Goal: Task Accomplishment & Management: Manage account settings

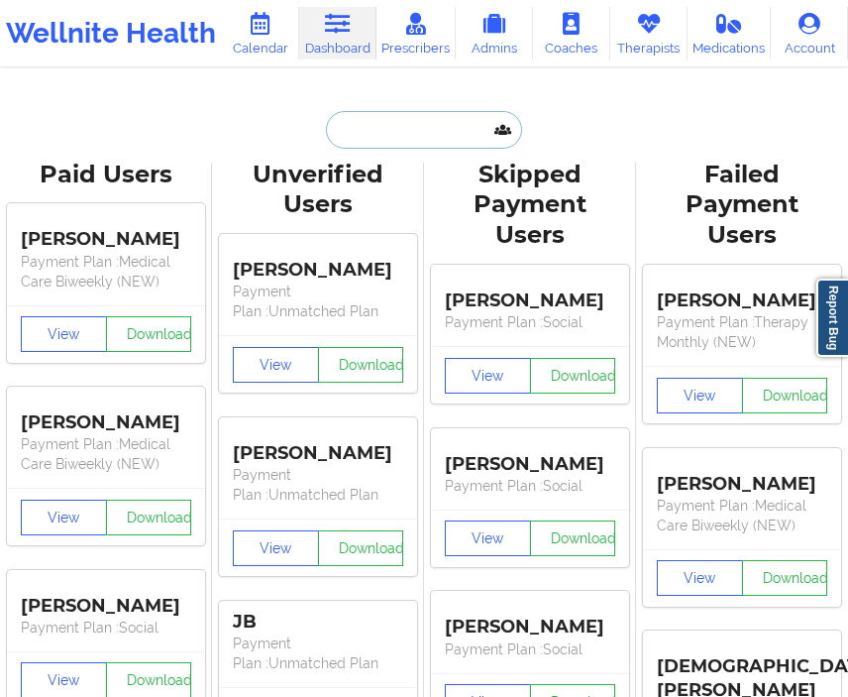
click at [418, 136] on input "text" at bounding box center [424, 130] width 196 height 38
paste input "[EMAIL_ADDRESS][PERSON_NAME][DOMAIN_NAME]"
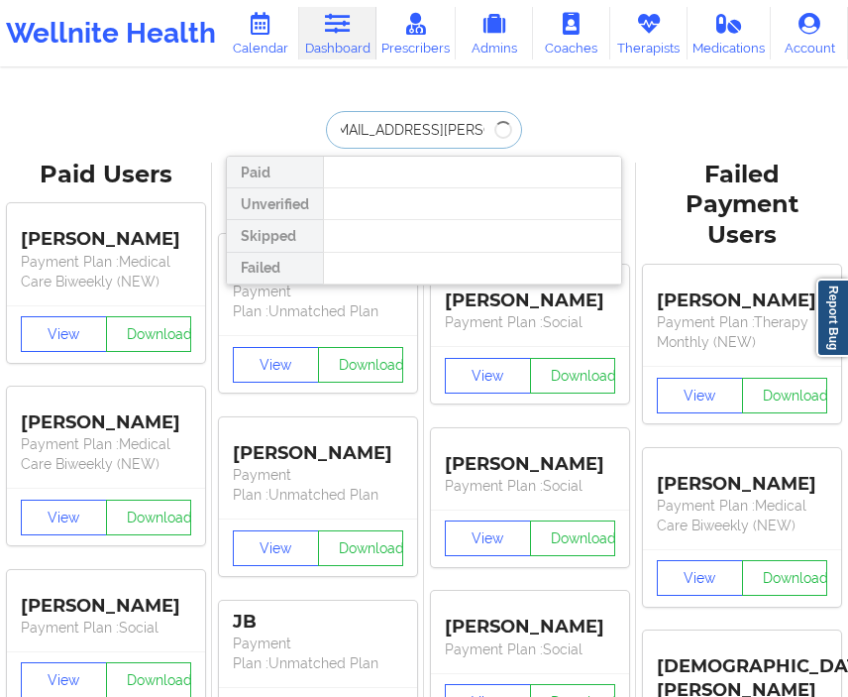
type input "[EMAIL_ADDRESS][PERSON_NAME][DOMAIN_NAME]"
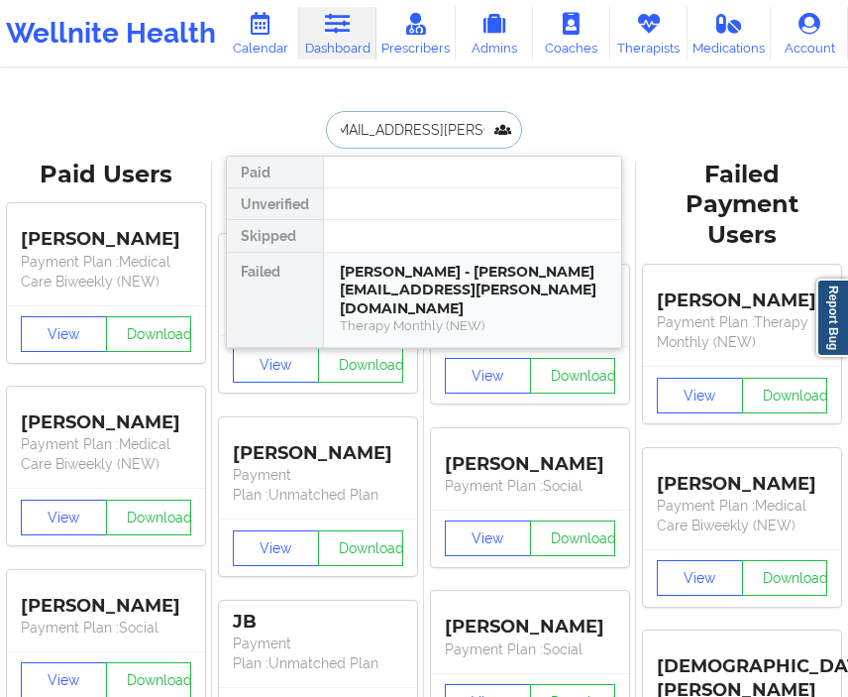
click at [438, 275] on div "[PERSON_NAME] - [PERSON_NAME][EMAIL_ADDRESS][PERSON_NAME][DOMAIN_NAME]" at bounding box center [473, 290] width 266 height 55
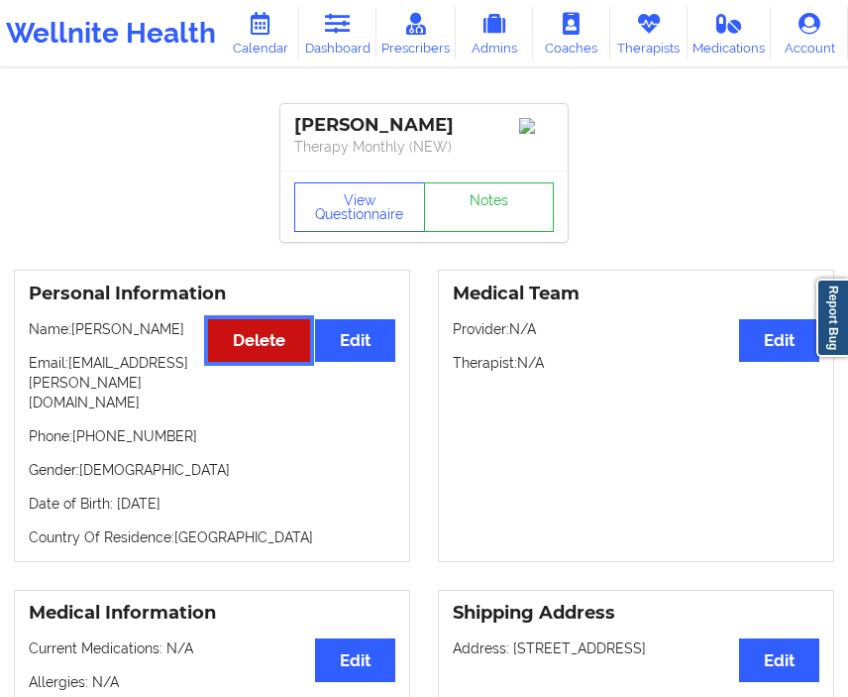
click at [256, 341] on button "Delete" at bounding box center [259, 340] width 102 height 43
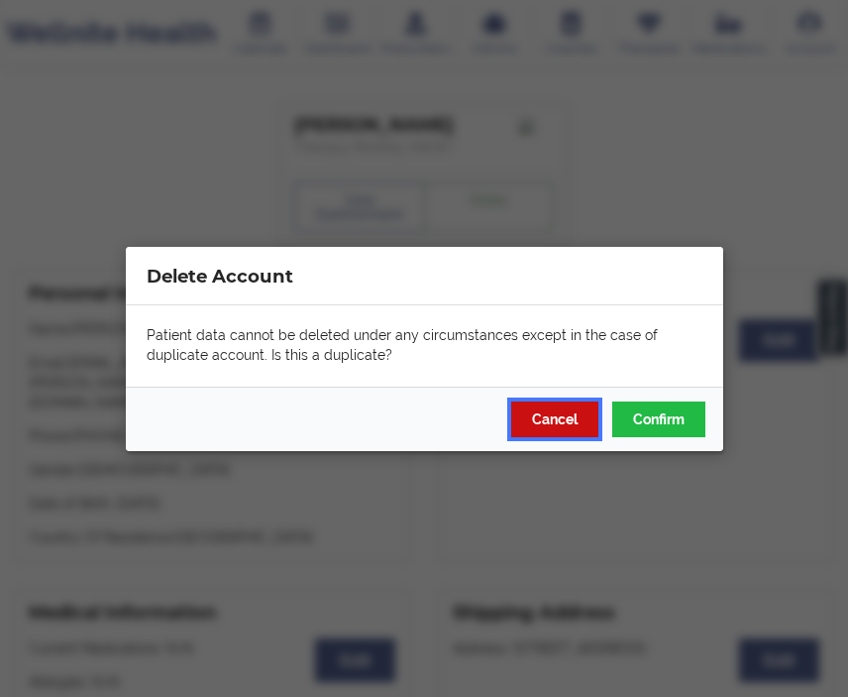
click at [586, 409] on button "Cancel" at bounding box center [554, 418] width 87 height 36
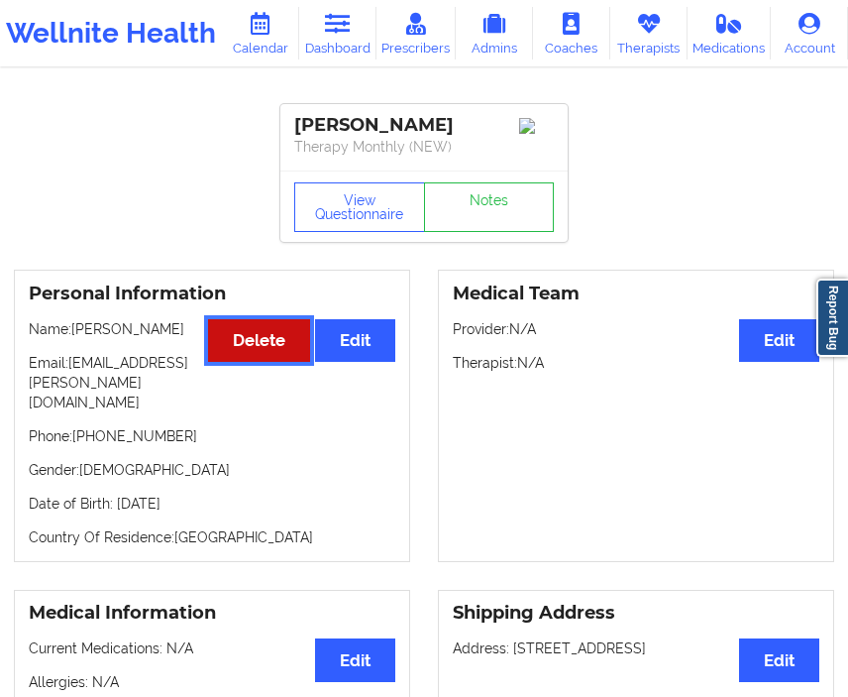
click at [277, 347] on button "Delete" at bounding box center [259, 340] width 102 height 43
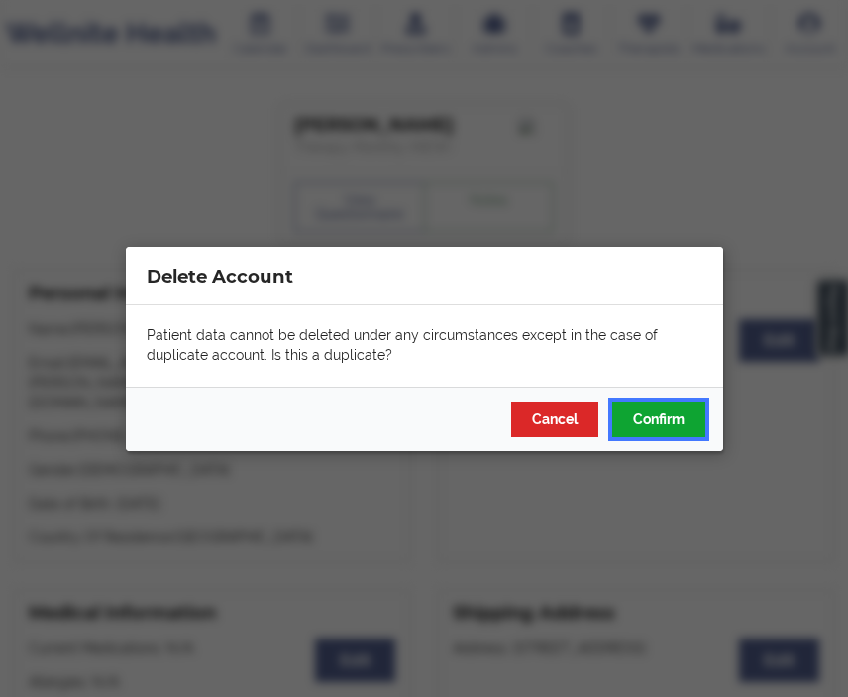
click at [646, 403] on button "Confirm" at bounding box center [658, 418] width 93 height 36
